Goal: Transaction & Acquisition: Subscribe to service/newsletter

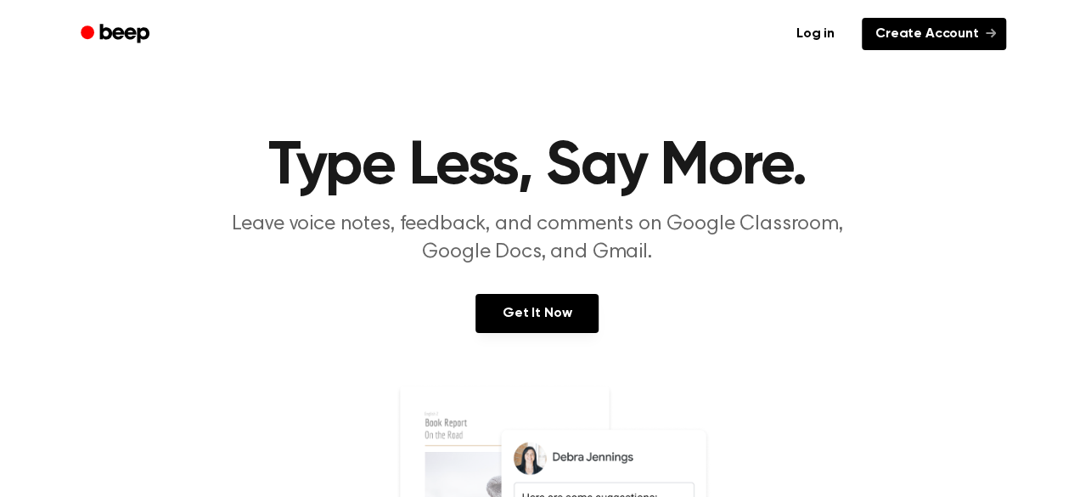
click at [963, 32] on link "Create Account" at bounding box center [934, 34] width 144 height 32
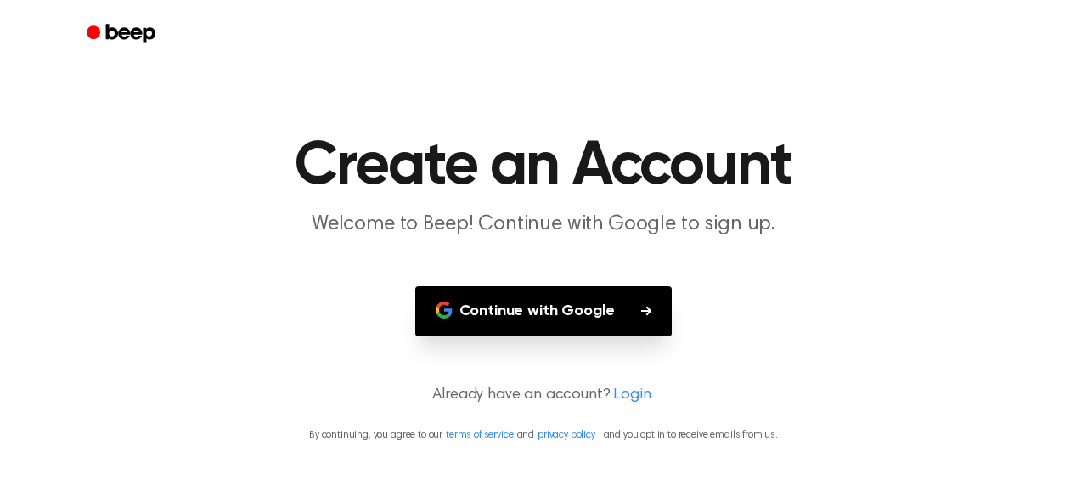
click at [547, 315] on button "Continue with Google" at bounding box center [543, 311] width 257 height 50
click at [631, 392] on link "Login" at bounding box center [631, 395] width 37 height 23
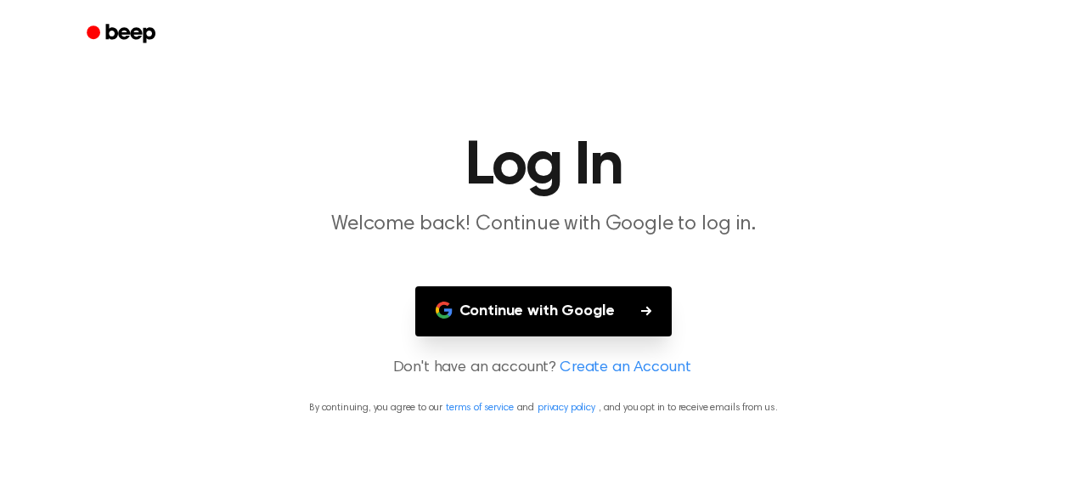
click at [589, 312] on button "Continue with Google" at bounding box center [543, 311] width 257 height 50
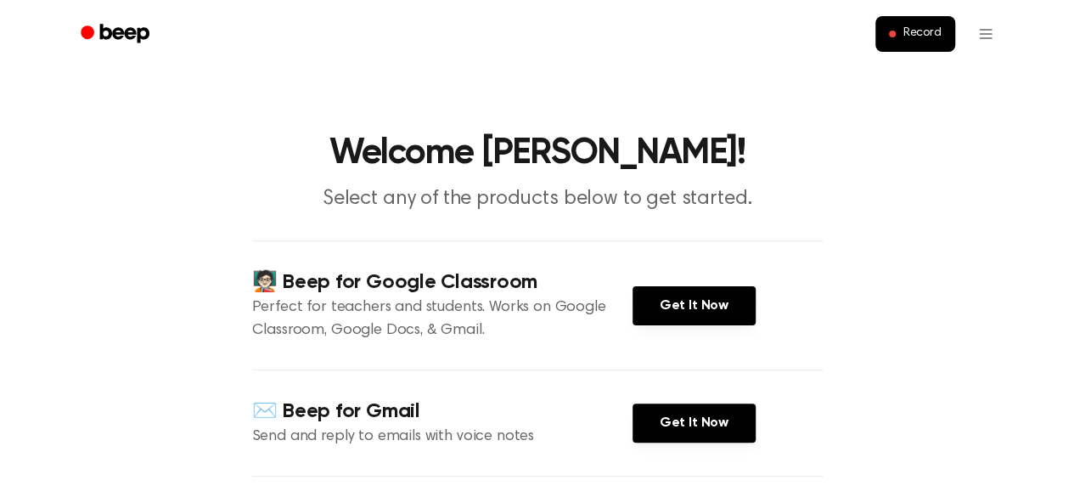
scroll to position [266, 0]
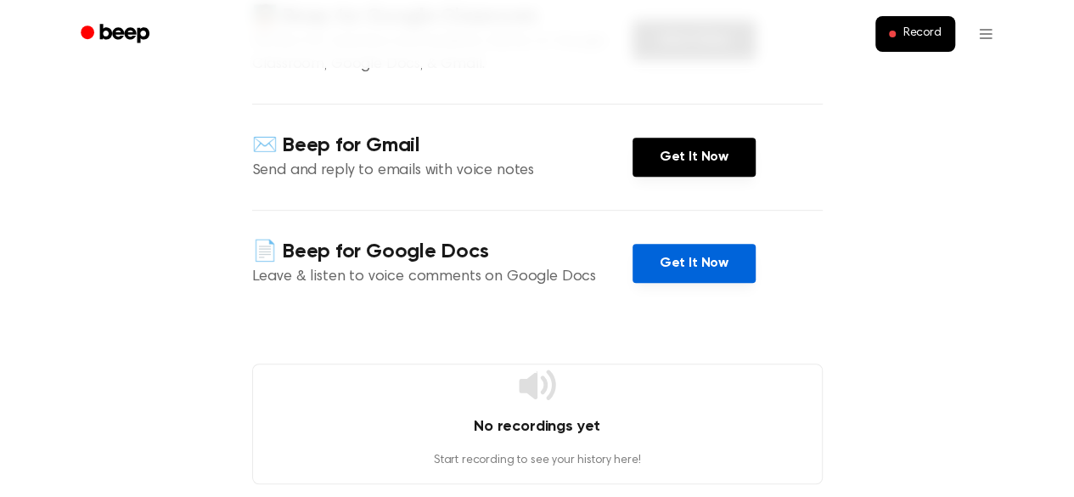
click at [649, 267] on link "Get It Now" at bounding box center [693, 263] width 123 height 39
